Goal: Task Accomplishment & Management: Use online tool/utility

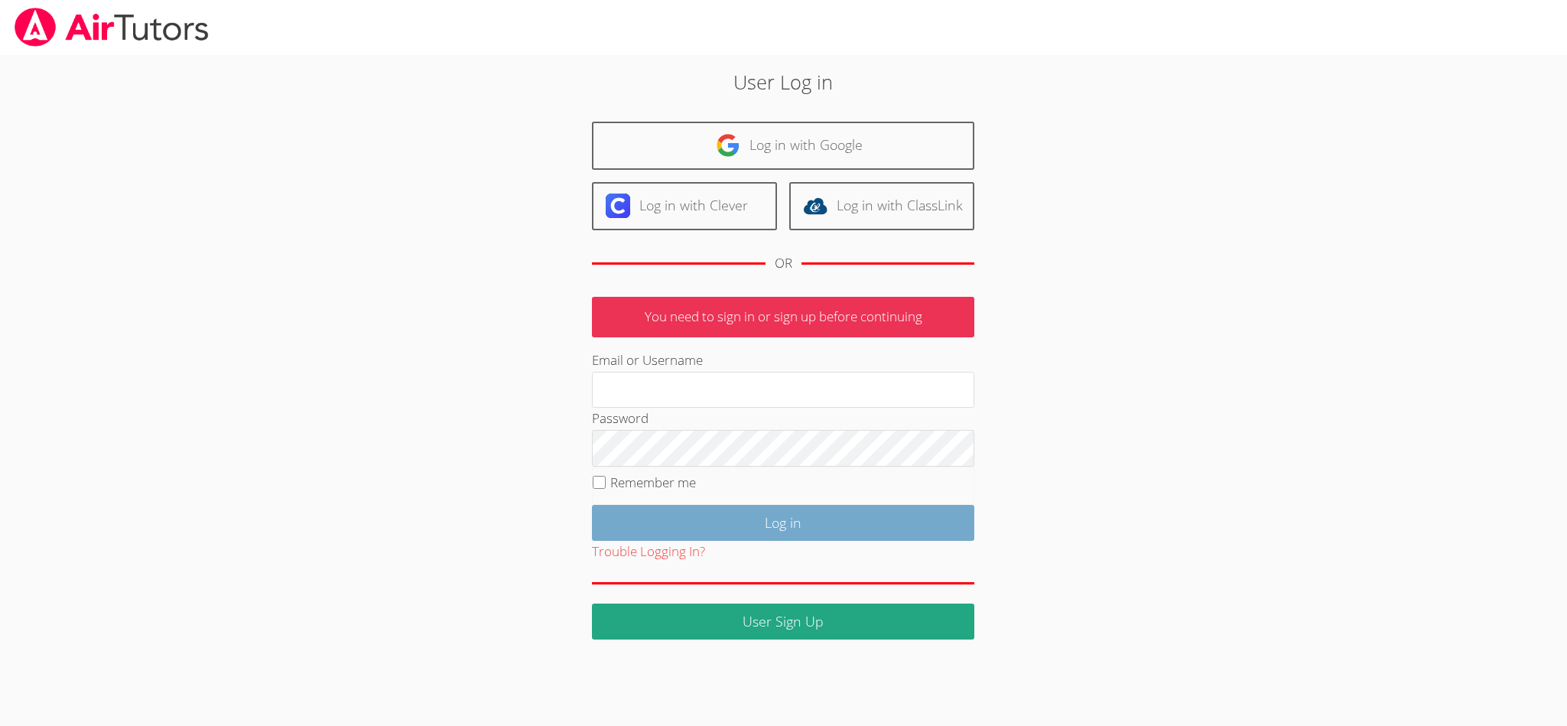
type input "[EMAIL_ADDRESS][DOMAIN_NAME]"
click at [698, 525] on input "Log in" at bounding box center [783, 523] width 382 height 36
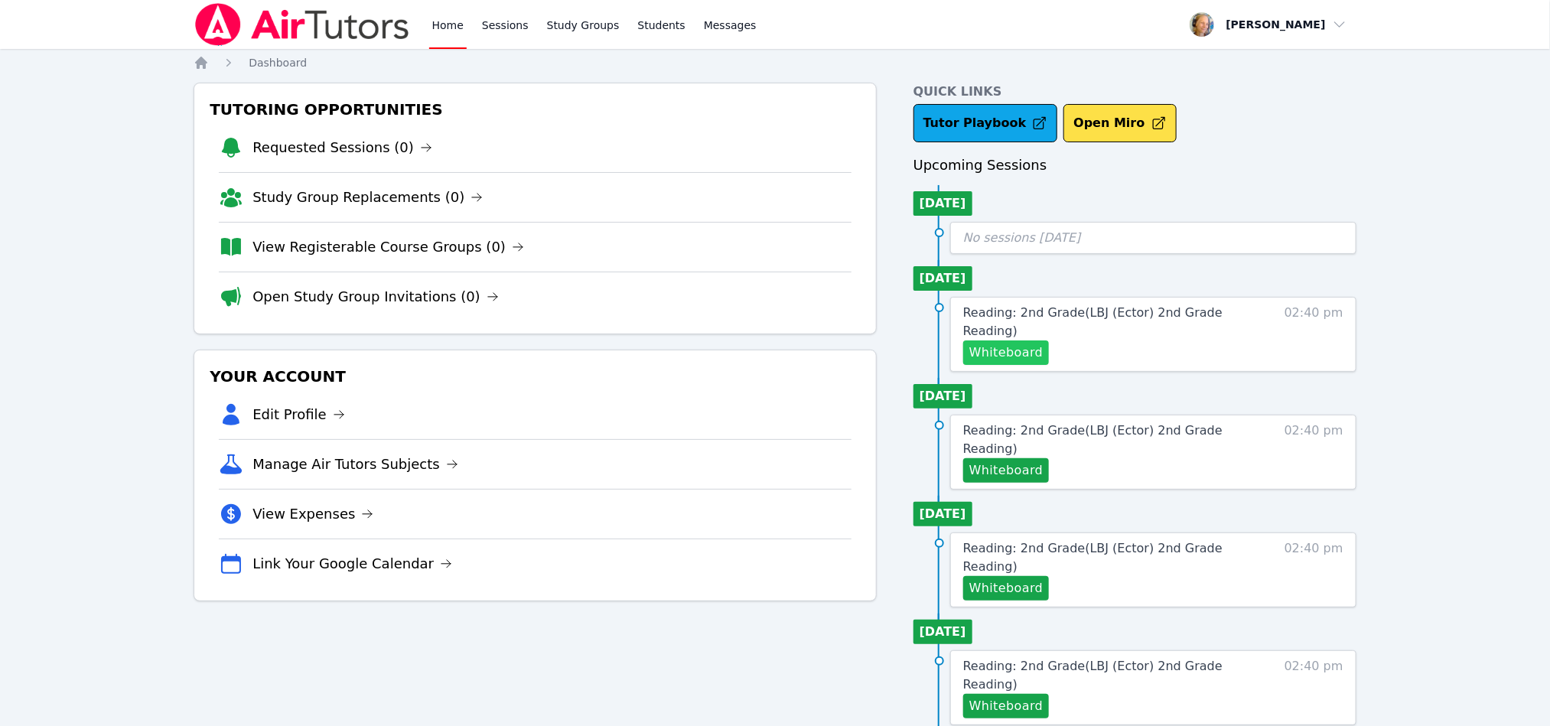
click at [1007, 340] on button "Whiteboard" at bounding box center [1006, 352] width 86 height 24
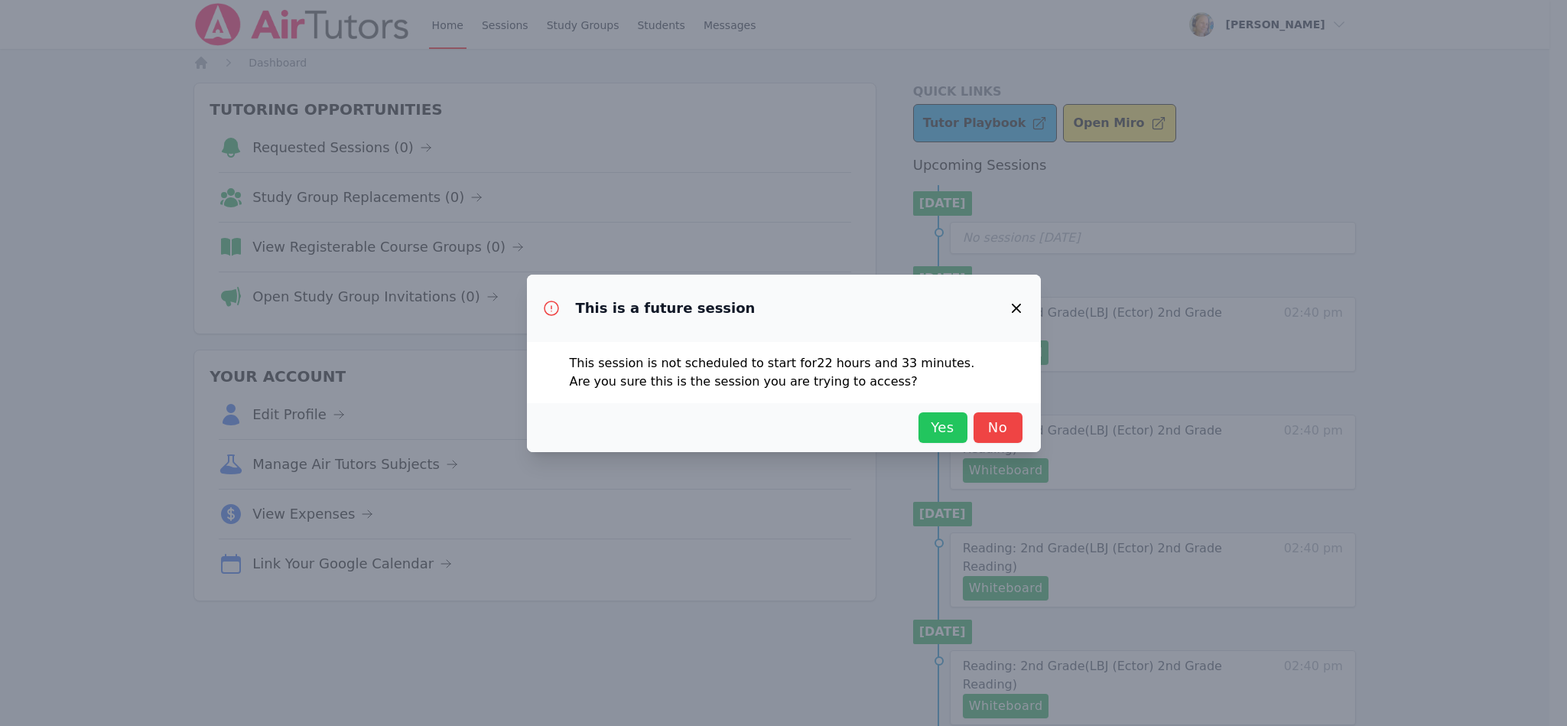
click at [920, 423] on button "Yes" at bounding box center [943, 427] width 49 height 31
